Goal: Task Accomplishment & Management: Manage account settings

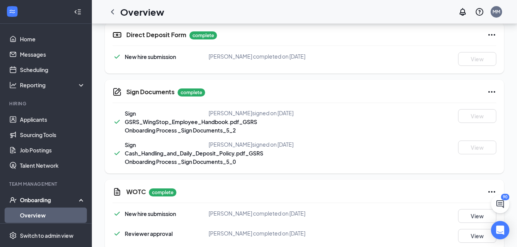
scroll to position [481, 0]
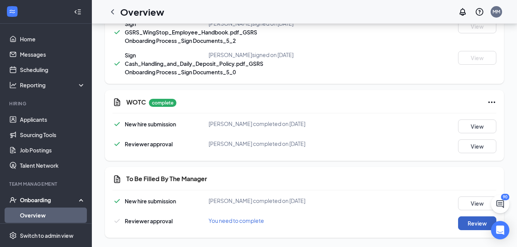
click at [465, 224] on button "Review" at bounding box center [477, 223] width 38 height 14
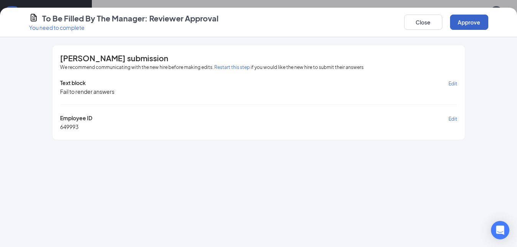
click at [470, 25] on button "Approve" at bounding box center [469, 22] width 38 height 15
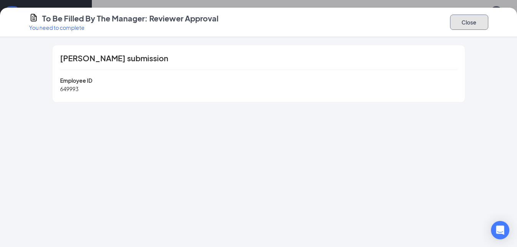
click at [465, 20] on button "Close" at bounding box center [469, 22] width 38 height 15
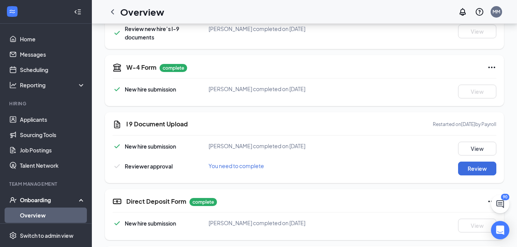
scroll to position [226, 0]
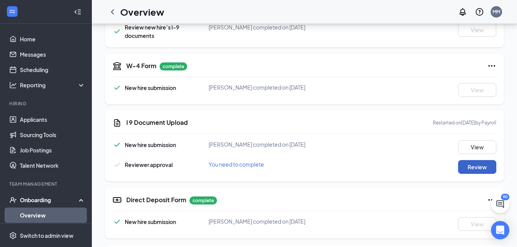
click at [476, 171] on button "Review" at bounding box center [477, 167] width 38 height 14
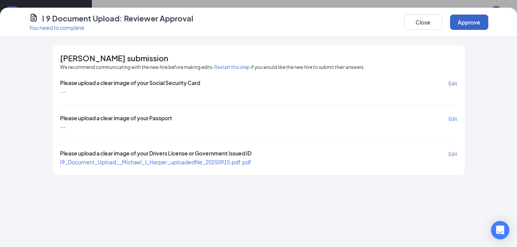
click at [474, 19] on button "Approve" at bounding box center [469, 22] width 38 height 15
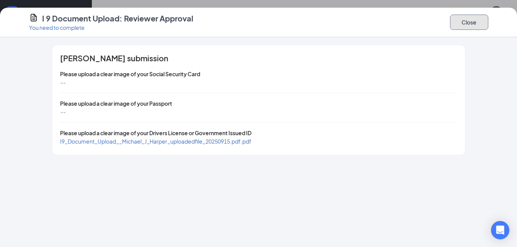
click at [467, 19] on button "Close" at bounding box center [469, 22] width 38 height 15
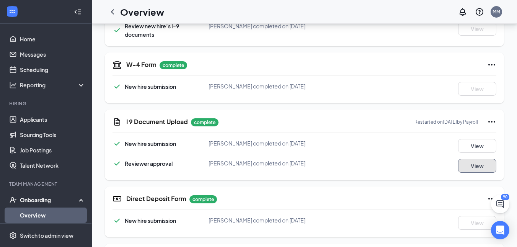
scroll to position [224, 0]
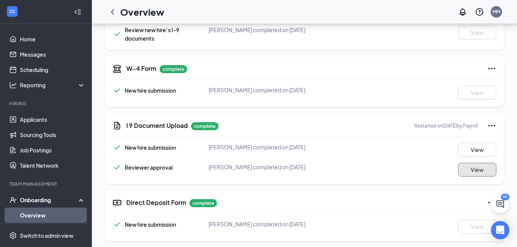
click at [472, 172] on button "View" at bounding box center [477, 170] width 38 height 14
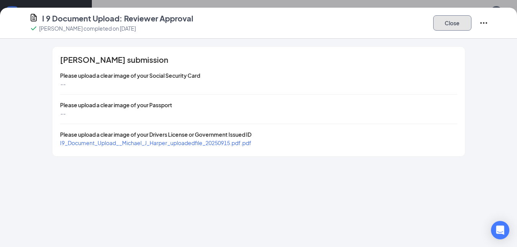
click at [456, 29] on button "Close" at bounding box center [452, 22] width 38 height 15
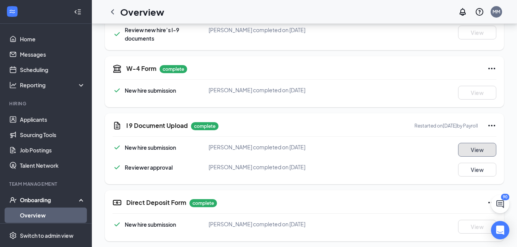
click at [481, 147] on button "View" at bounding box center [477, 150] width 38 height 14
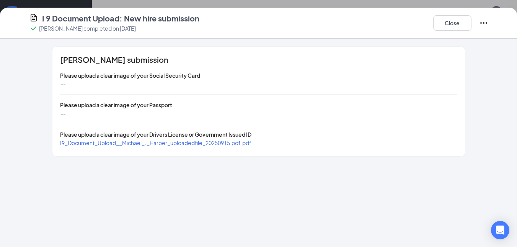
click at [454, 33] on div "Close" at bounding box center [460, 23] width 55 height 20
click at [452, 25] on button "Close" at bounding box center [452, 22] width 38 height 15
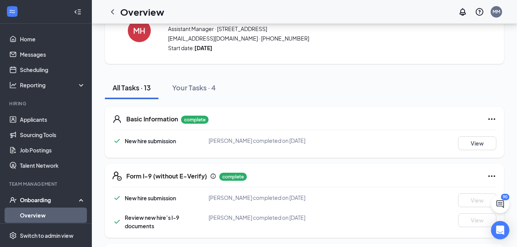
scroll to position [0, 0]
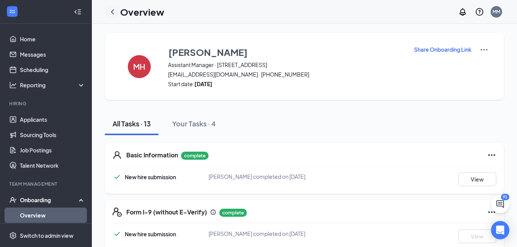
click at [114, 10] on icon "ChevronLeft" at bounding box center [112, 11] width 3 height 5
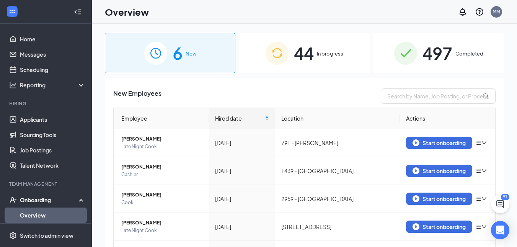
click at [294, 59] on span "44" at bounding box center [304, 53] width 20 height 26
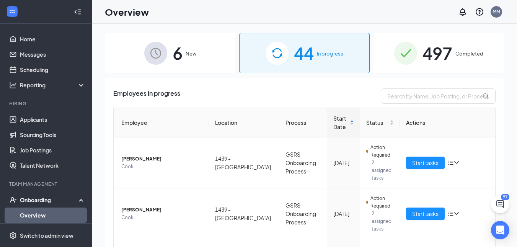
click at [174, 65] on span "6" at bounding box center [178, 53] width 10 height 26
